Goal: Information Seeking & Learning: Learn about a topic

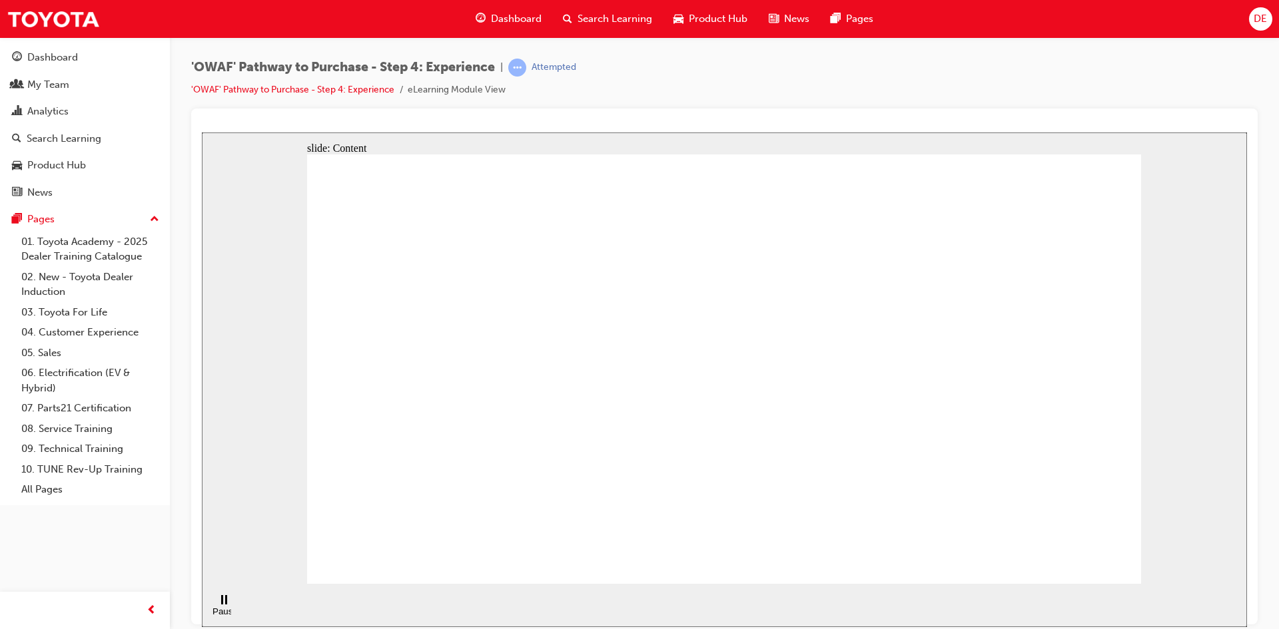
drag, startPoint x: 562, startPoint y: 300, endPoint x: 505, endPoint y: 454, distance: 164.6
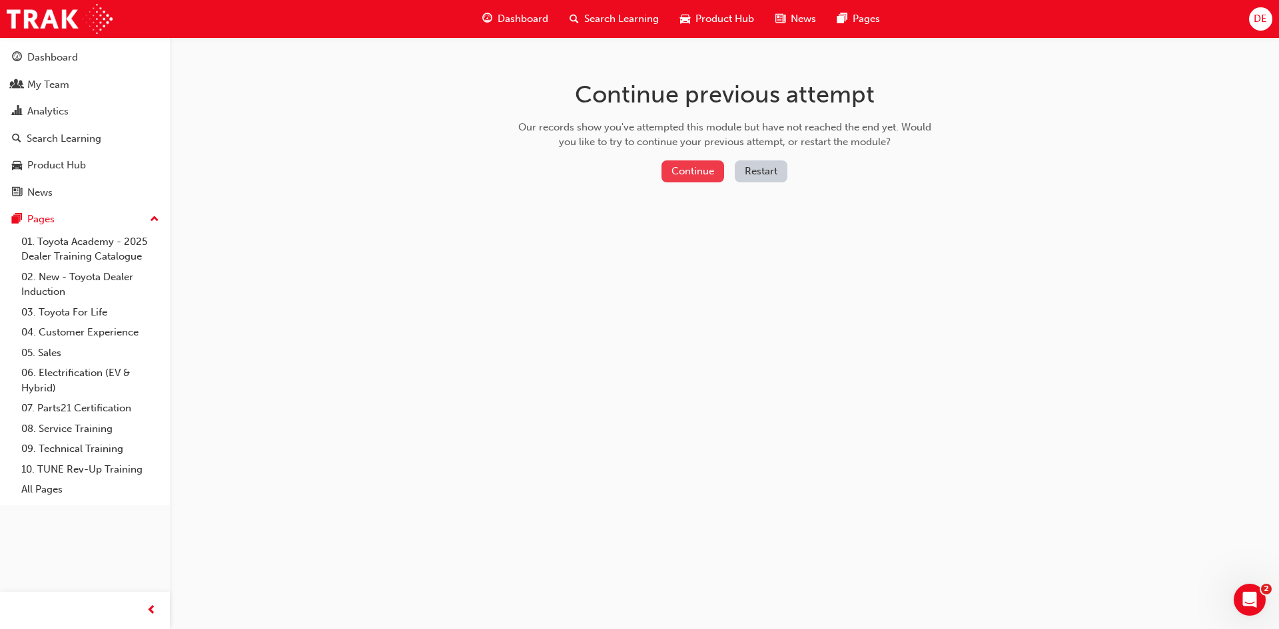
click at [704, 169] on button "Continue" at bounding box center [692, 172] width 63 height 22
